Goal: Task Accomplishment & Management: Use online tool/utility

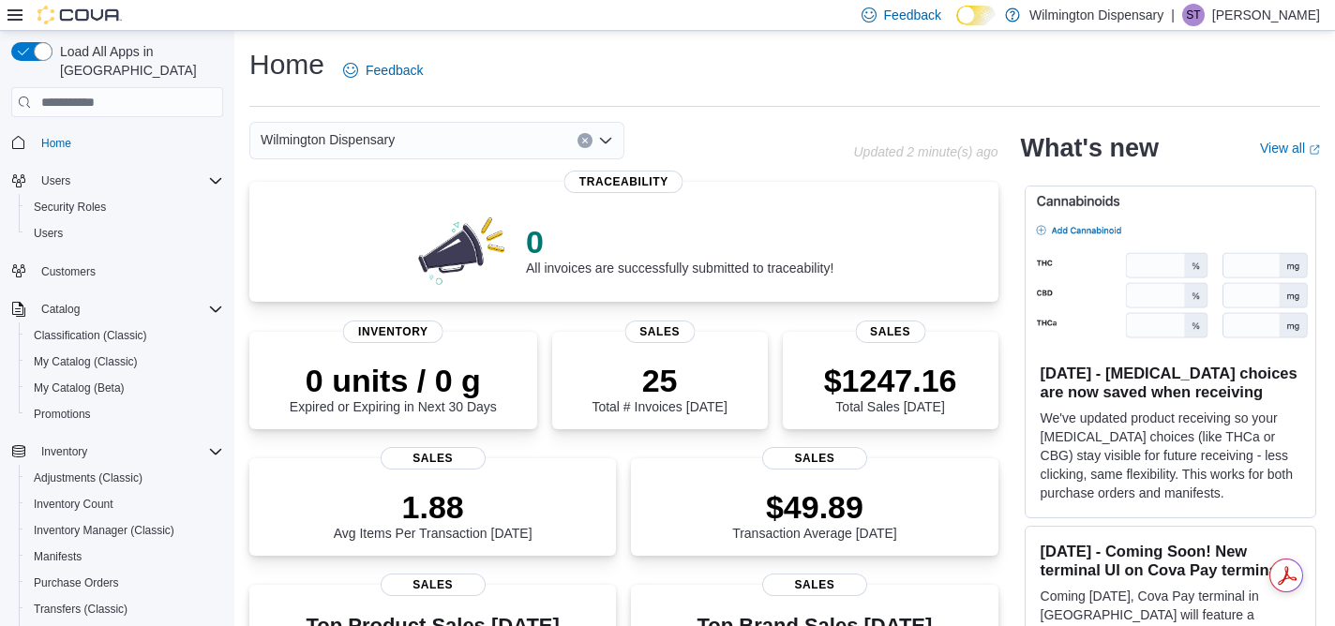
scroll to position [342, 0]
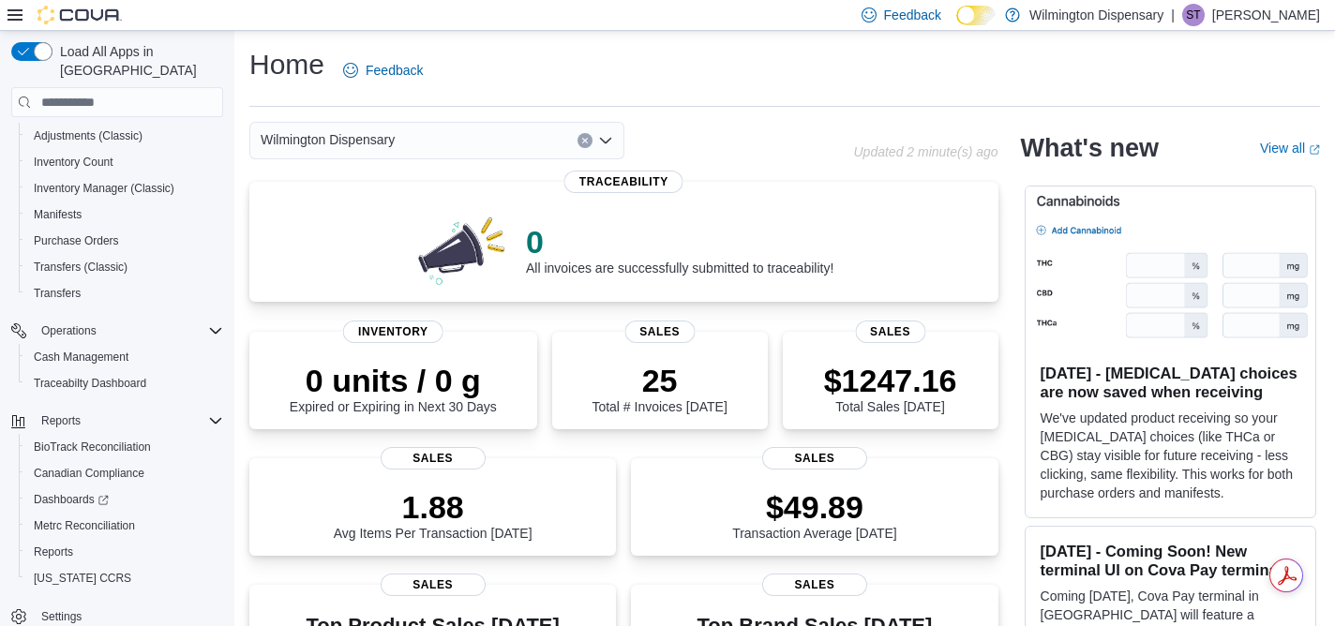
click at [406, 147] on div "Wilmington Dispensary" at bounding box center [436, 141] width 375 height 38
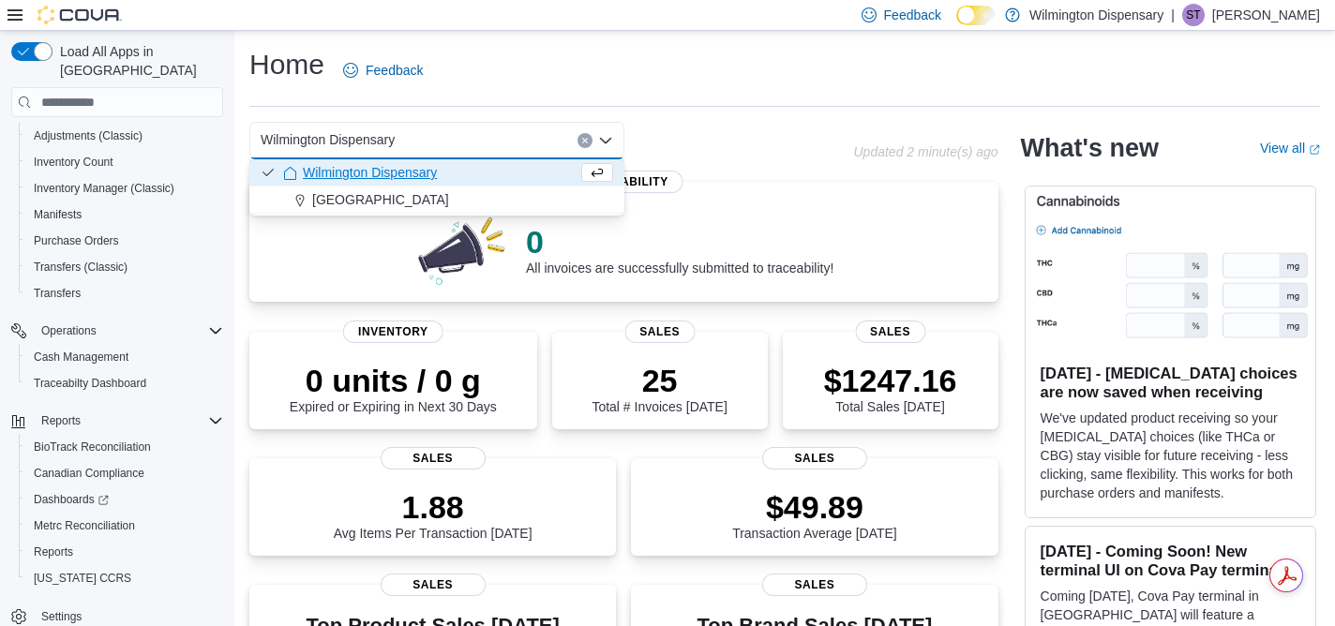
click at [520, 60] on div "Home Feedback" at bounding box center [784, 70] width 1071 height 49
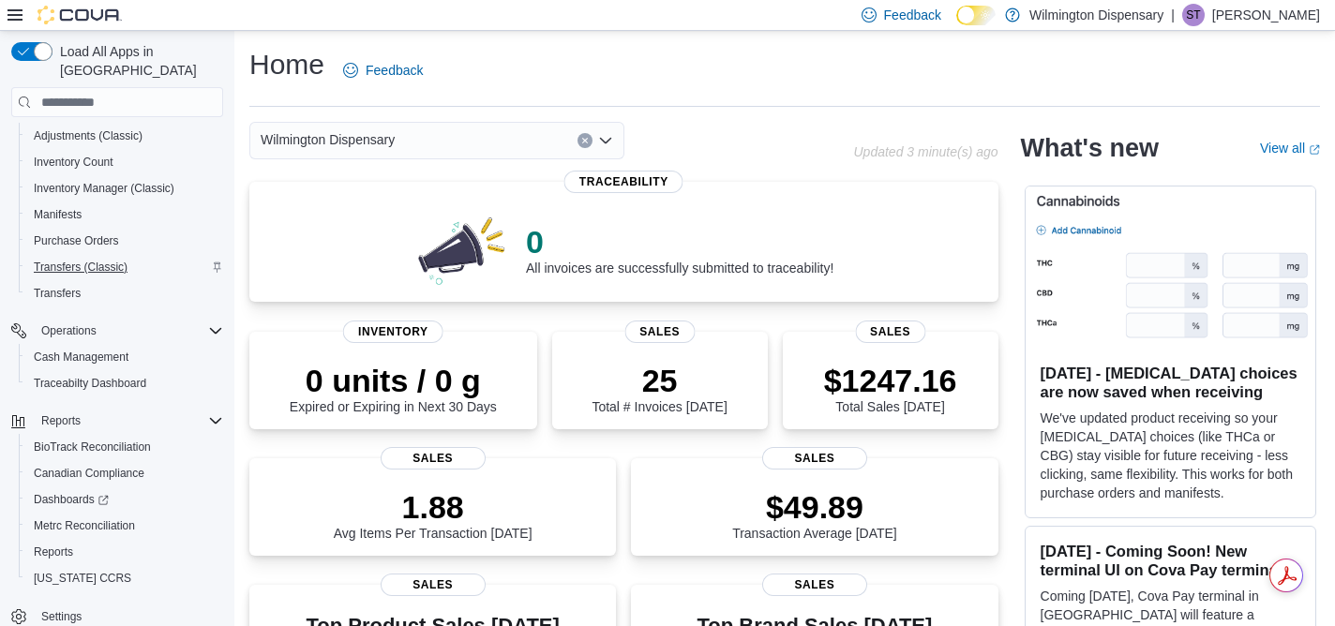
scroll to position [287, 0]
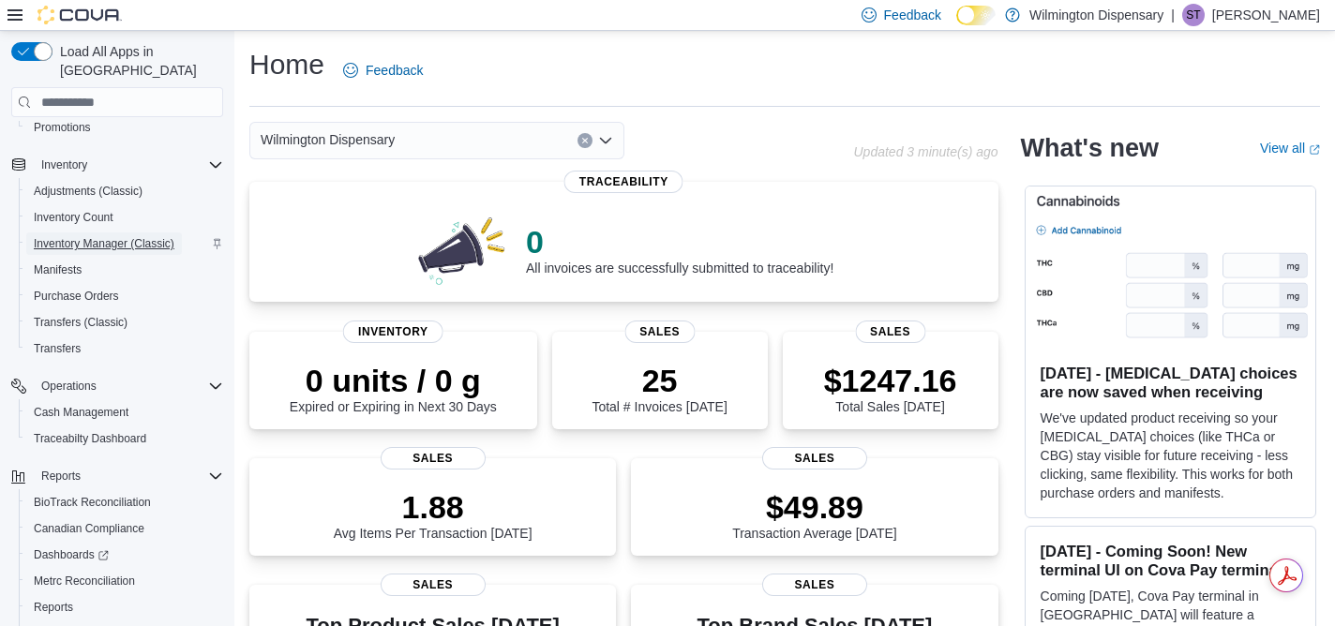
click at [109, 236] on span "Inventory Manager (Classic)" at bounding box center [104, 243] width 141 height 15
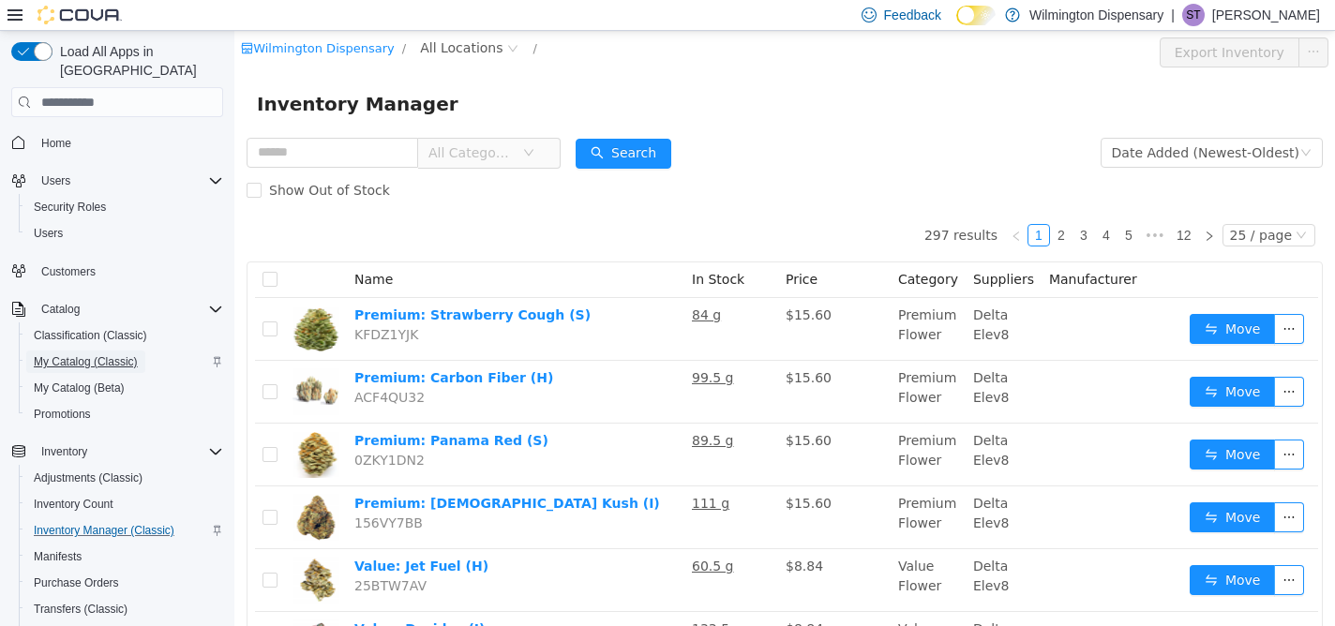
click at [132, 354] on span "My Catalog (Classic)" at bounding box center [86, 361] width 104 height 15
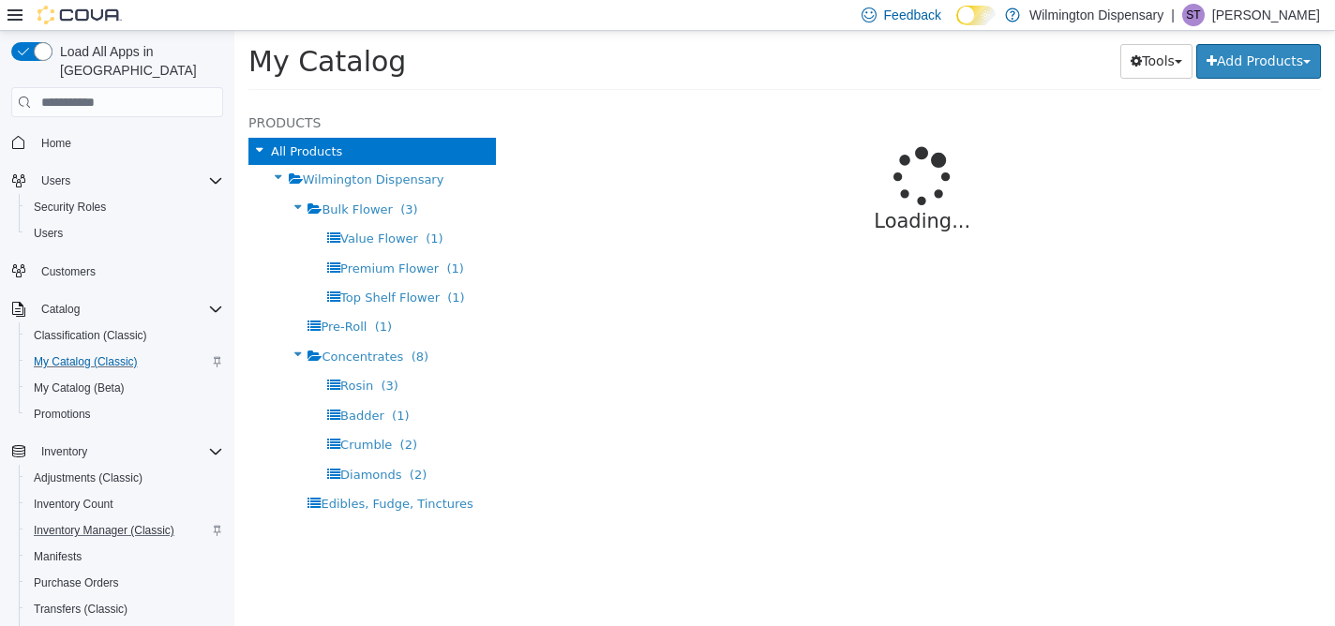
select select "**********"
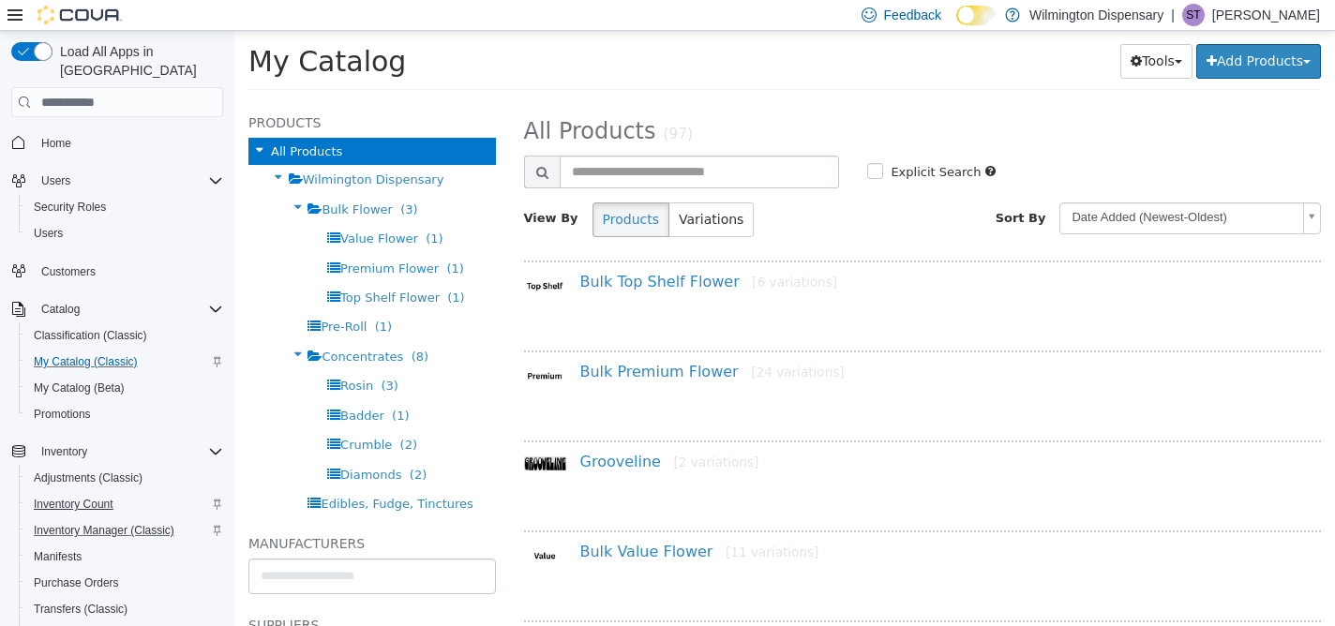
scroll to position [342, 0]
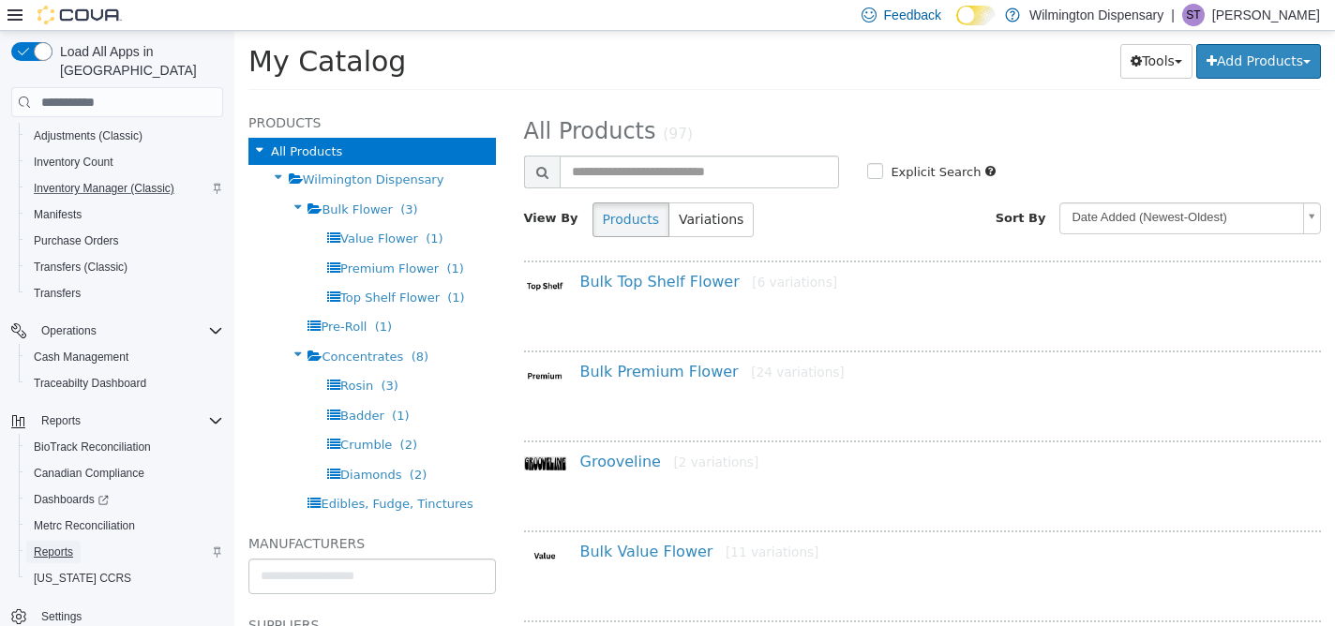
click at [73, 545] on span "Reports" at bounding box center [53, 552] width 39 height 15
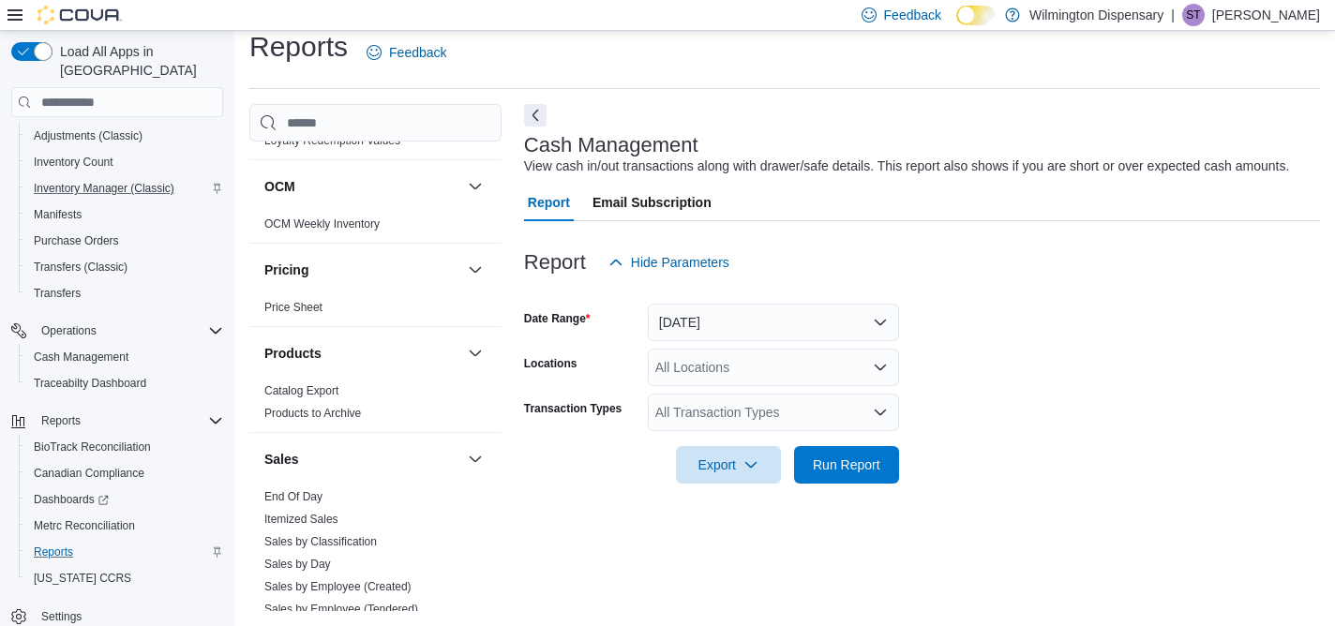
scroll to position [1331, 0]
click at [343, 298] on span "Price Sheet" at bounding box center [375, 309] width 237 height 23
click at [294, 303] on link "Price Sheet" at bounding box center [293, 309] width 58 height 13
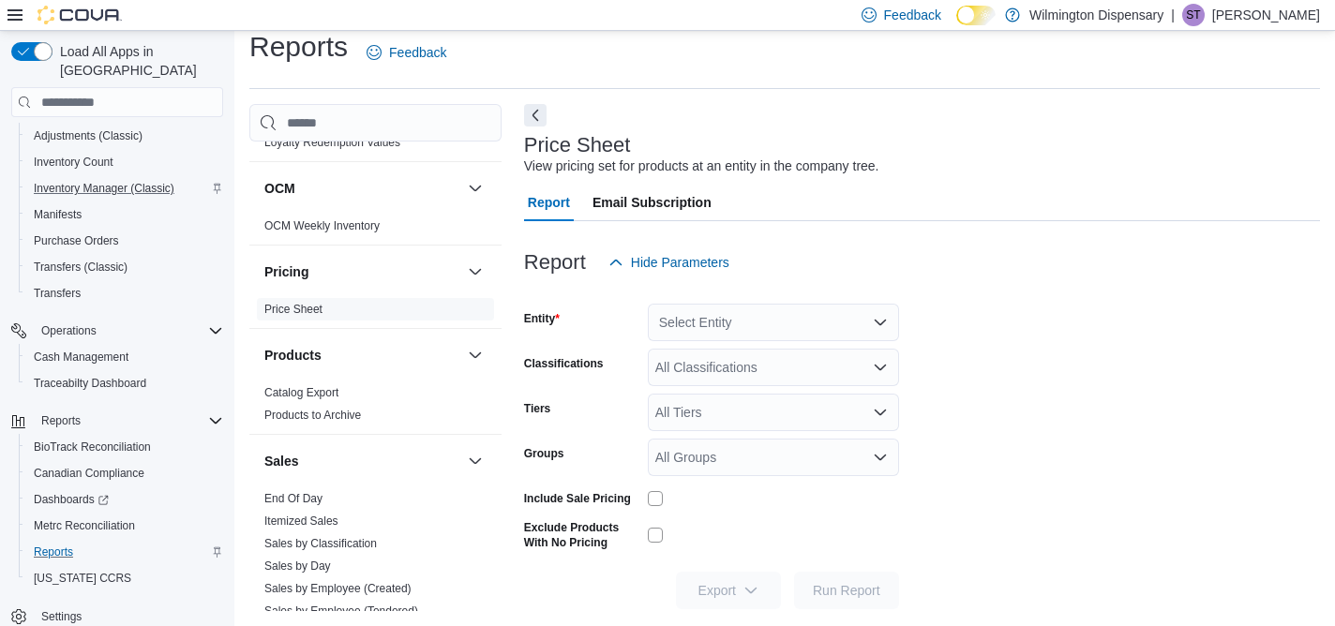
scroll to position [38, 0]
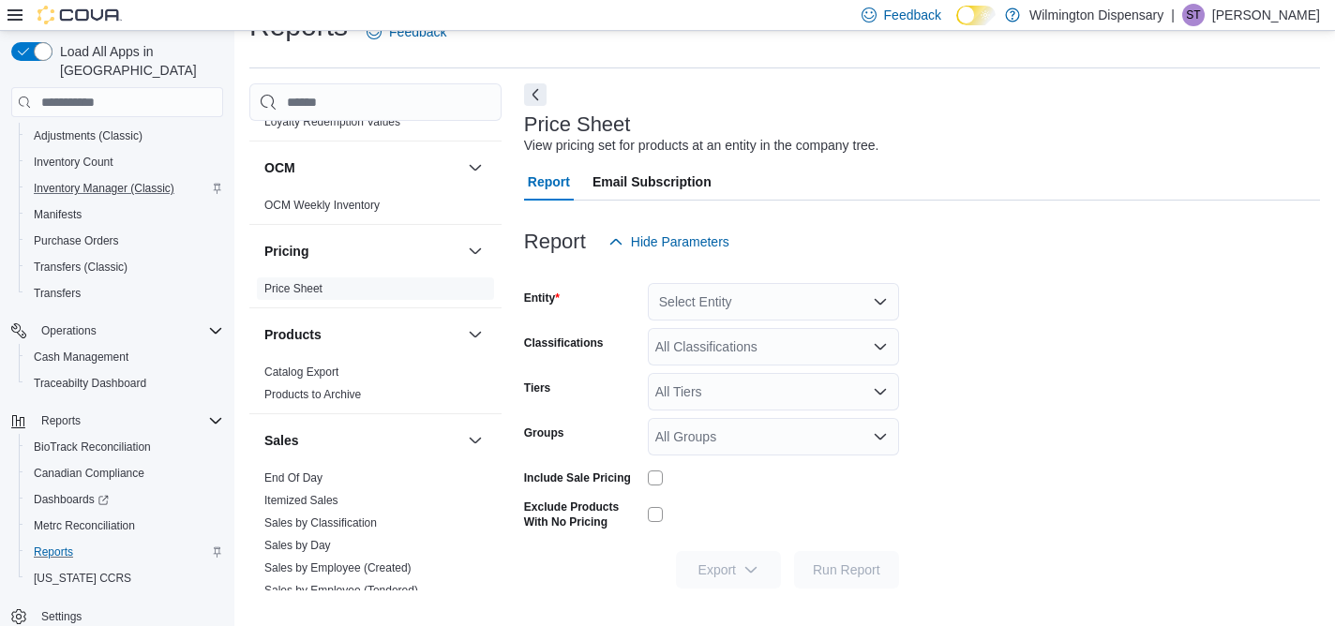
click at [835, 299] on div "Select Entity" at bounding box center [773, 302] width 251 height 38
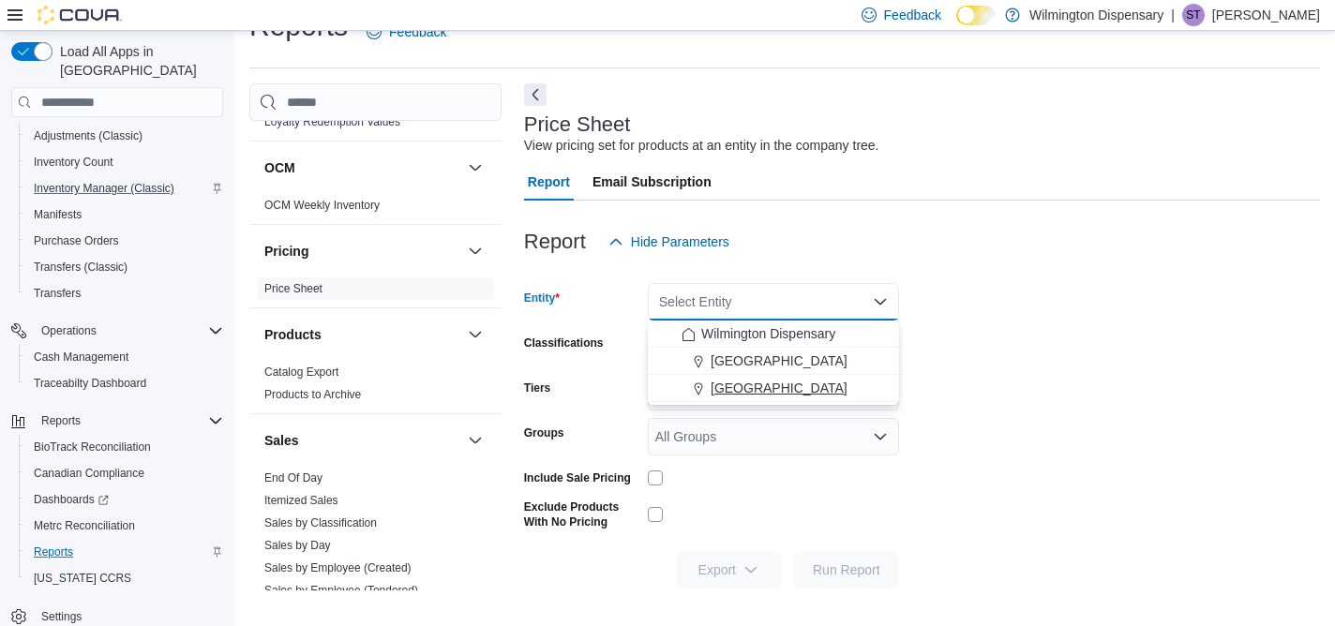
click at [796, 384] on div "[GEOGRAPHIC_DATA]" at bounding box center [785, 388] width 206 height 19
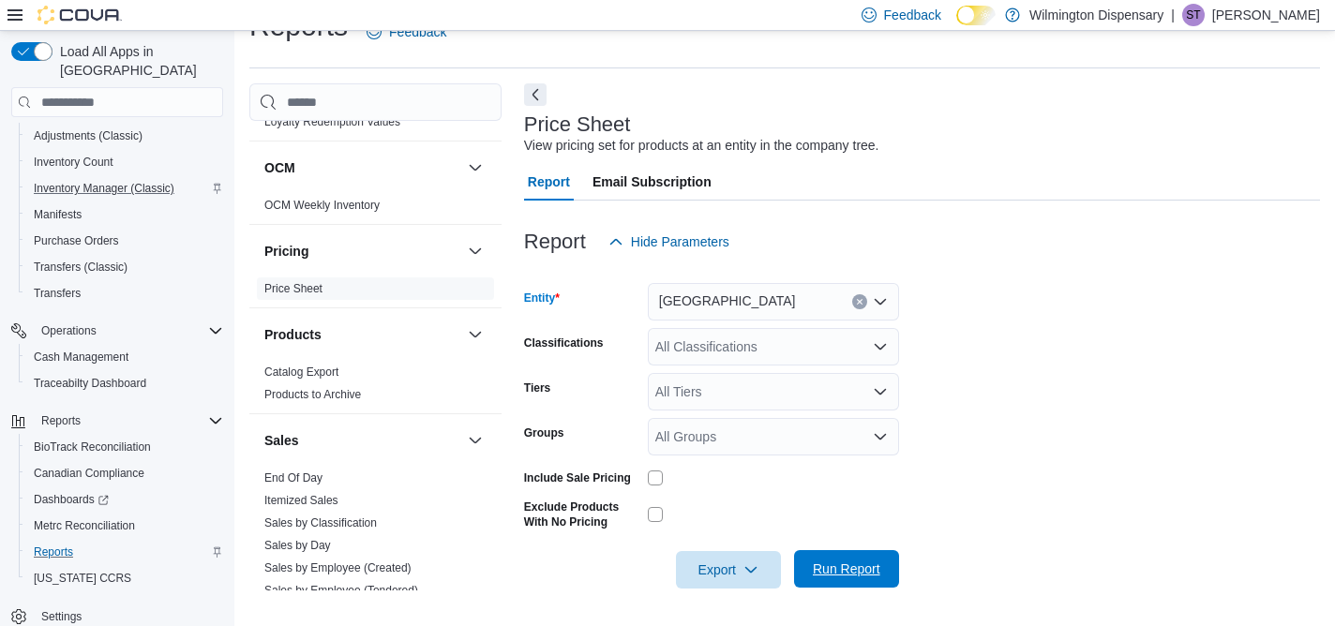
click at [871, 568] on span "Run Report" at bounding box center [847, 569] width 68 height 19
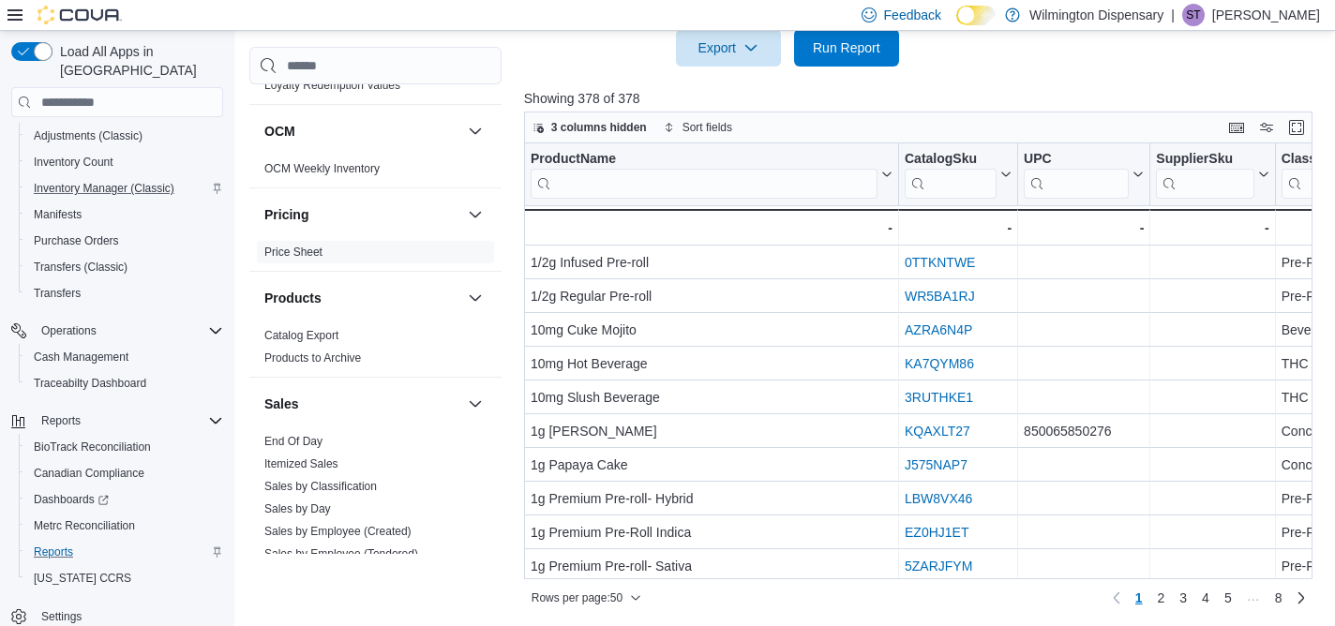
scroll to position [563, 0]
drag, startPoint x: 1294, startPoint y: 120, endPoint x: 937, endPoint y: 100, distance: 357.8
click at [1294, 120] on button "Enter fullscreen" at bounding box center [1297, 125] width 23 height 23
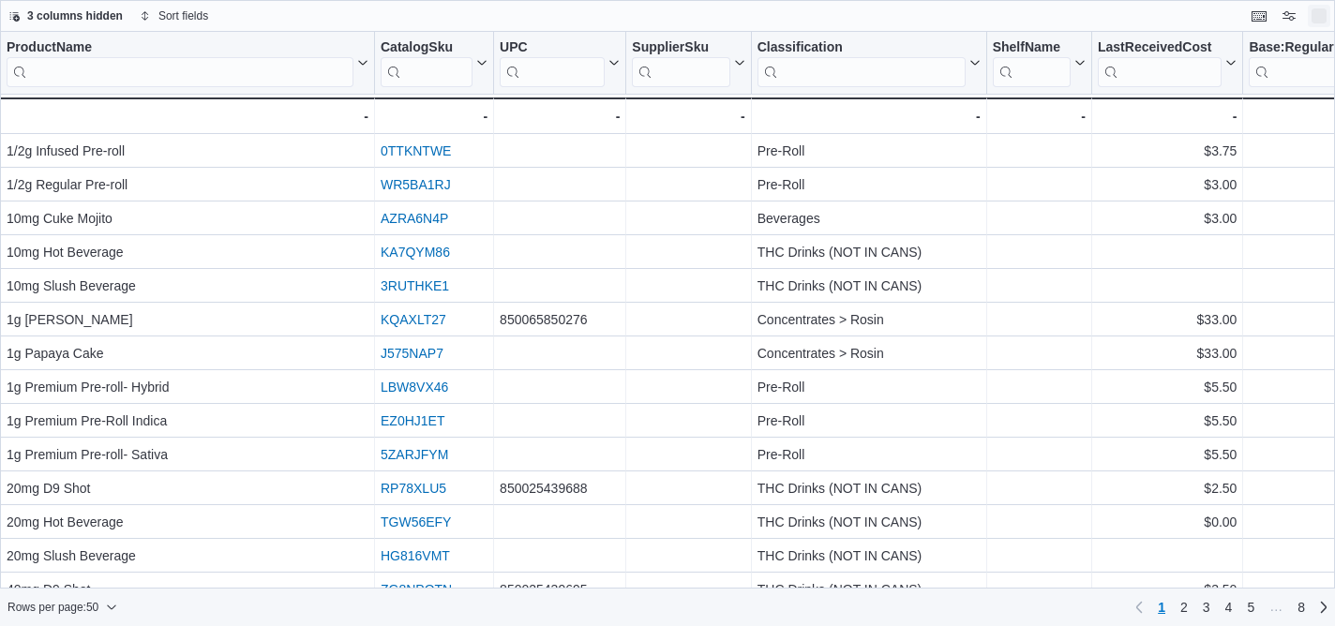
scroll to position [0, 0]
